Goal: Find specific fact

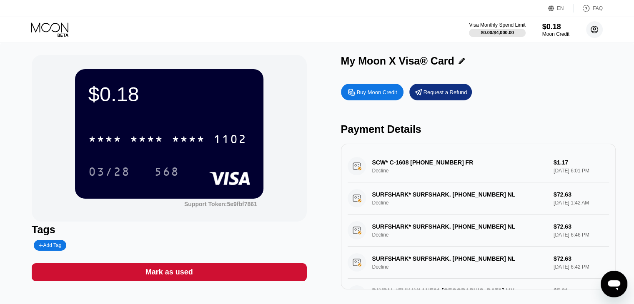
drag, startPoint x: 590, startPoint y: 28, endPoint x: 585, endPoint y: 39, distance: 11.8
click at [590, 30] on circle at bounding box center [594, 29] width 17 height 17
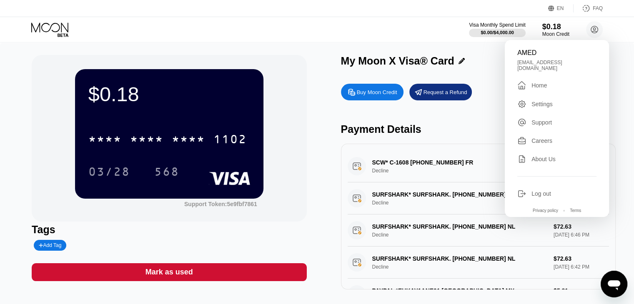
click at [246, 120] on div "$0.18 * * * * * * * * * * * * 1102 03/28 568" at bounding box center [169, 133] width 188 height 129
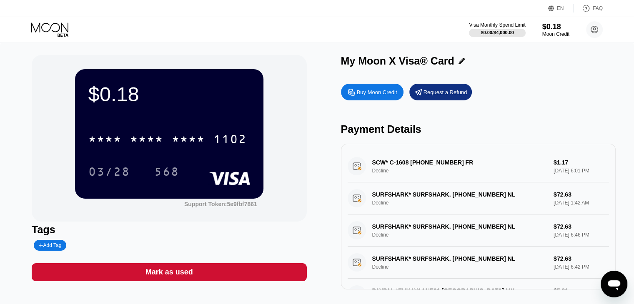
click at [192, 140] on div "* * * *" at bounding box center [188, 140] width 33 height 13
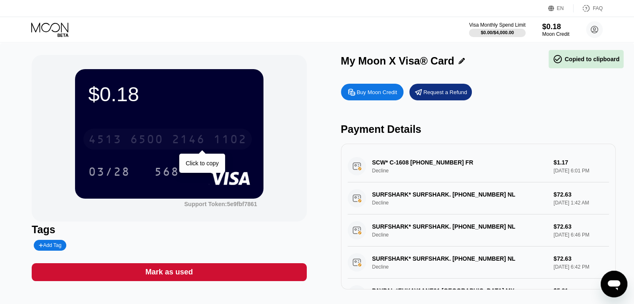
click at [194, 140] on div "2146" at bounding box center [188, 140] width 33 height 13
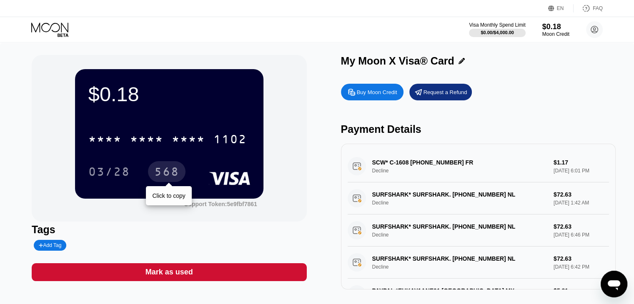
click at [155, 173] on div "568" at bounding box center [166, 172] width 25 height 13
